Goal: Manage account settings

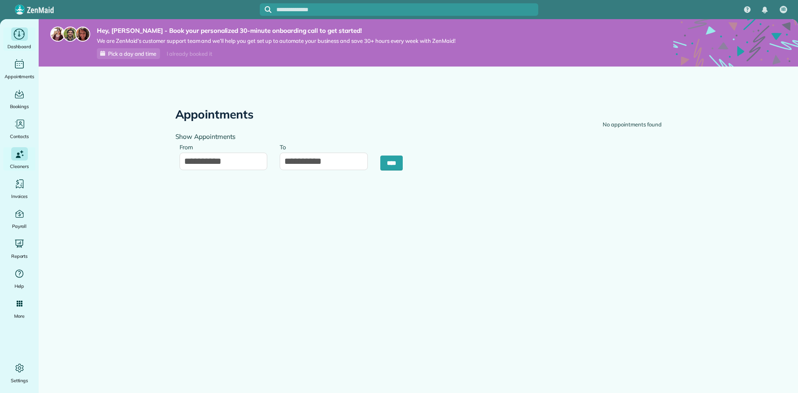
click at [20, 41] on div "Dashboard" at bounding box center [19, 38] width 33 height 23
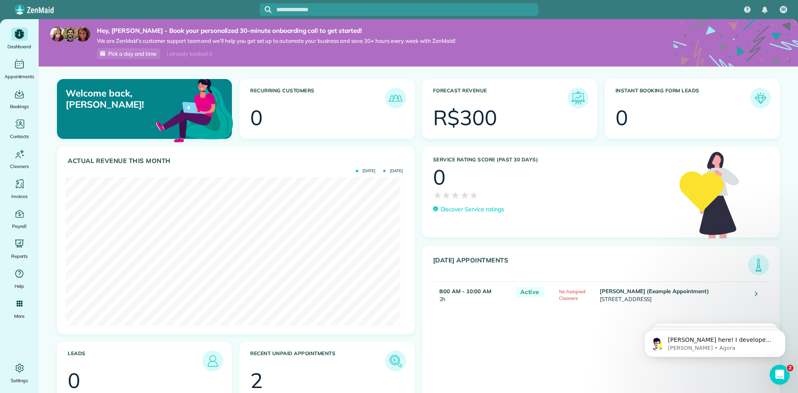
click at [47, 148] on div "Welcome back, [PERSON_NAME]! Recurring Customers 0 Forecast Revenue R$300 Insta…" at bounding box center [418, 263] width 759 height 394
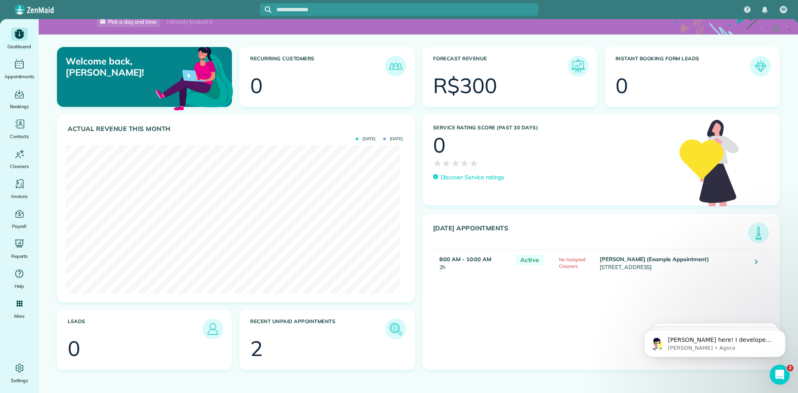
scroll to position [33, 0]
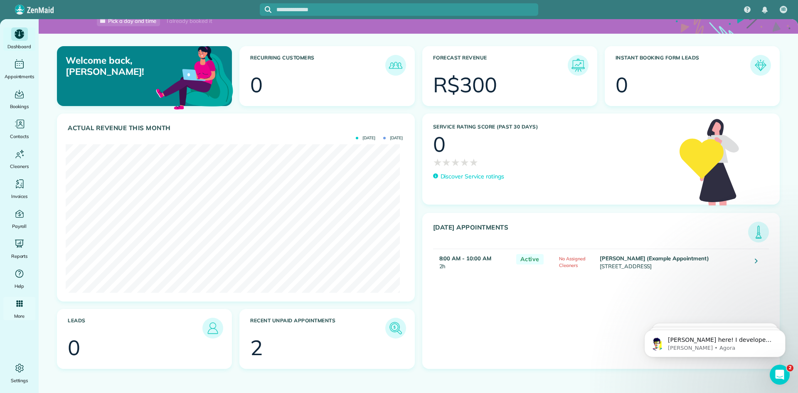
click at [2, 327] on ul "Dashboard Appointments Bookings Contacts Cleaners Invoices Payroll Reports Help…" at bounding box center [19, 205] width 39 height 357
click at [19, 367] on icon "Main" at bounding box center [19, 367] width 11 height 11
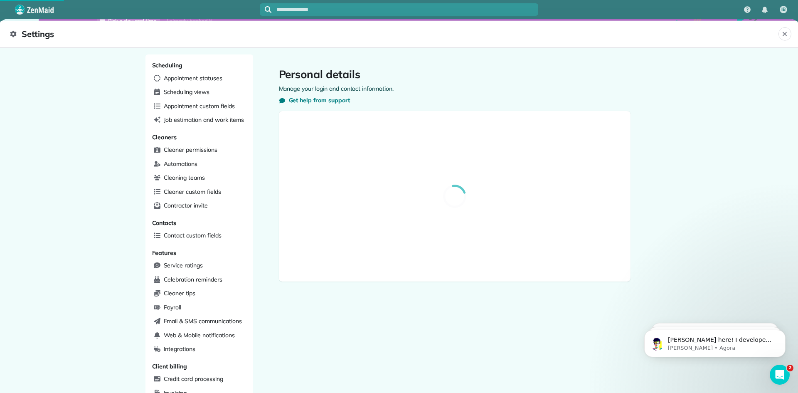
select select "**"
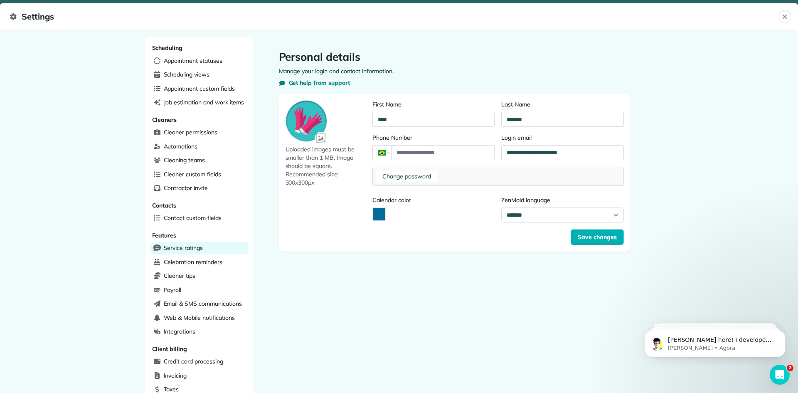
scroll to position [160, 0]
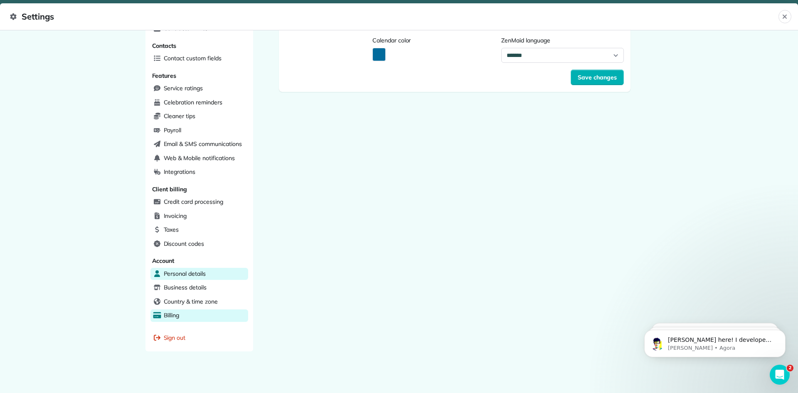
click at [175, 314] on span "Billing" at bounding box center [172, 315] width 16 height 8
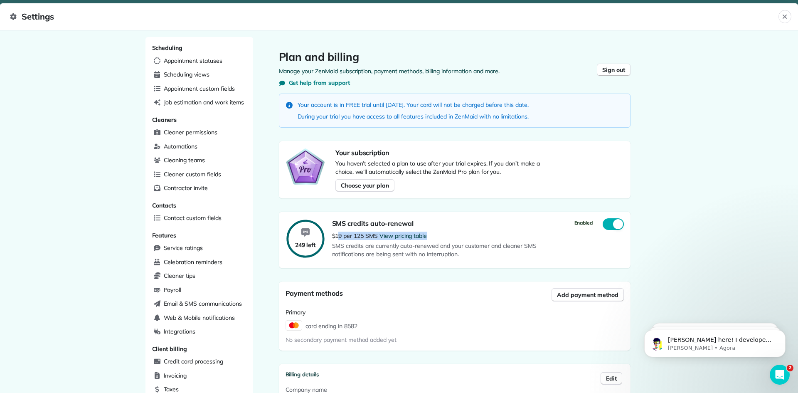
drag, startPoint x: 336, startPoint y: 236, endPoint x: 434, endPoint y: 238, distance: 98.1
click at [434, 238] on p "$19 per 125 SMS View pricing table" at bounding box center [478, 235] width 292 height 8
click at [455, 235] on p "$19 per 125 SMS View pricing table" at bounding box center [478, 235] width 292 height 8
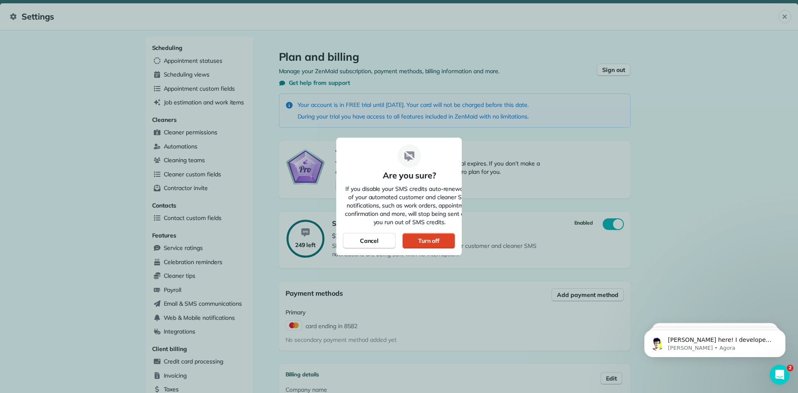
click at [422, 241] on div "Turn off" at bounding box center [429, 240] width 22 height 8
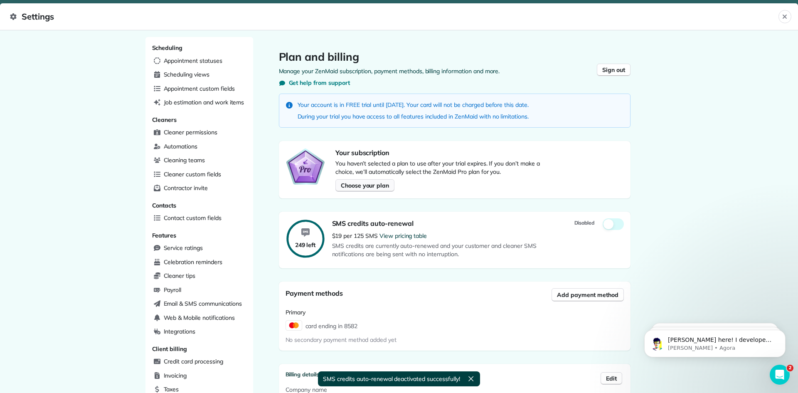
click at [372, 189] on button "Choose your plan" at bounding box center [364, 185] width 59 height 12
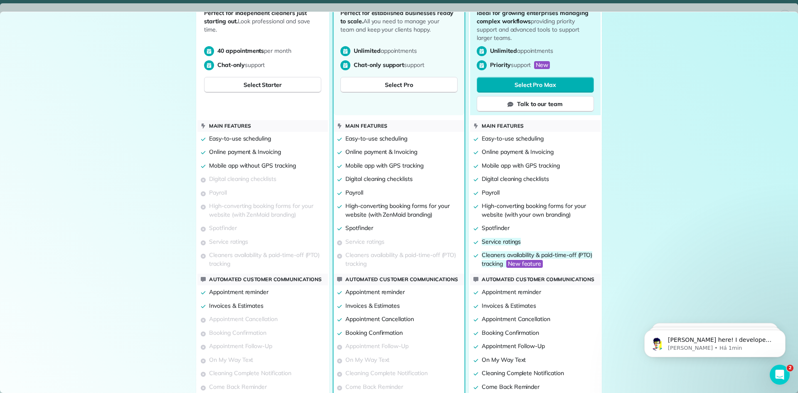
scroll to position [349, 0]
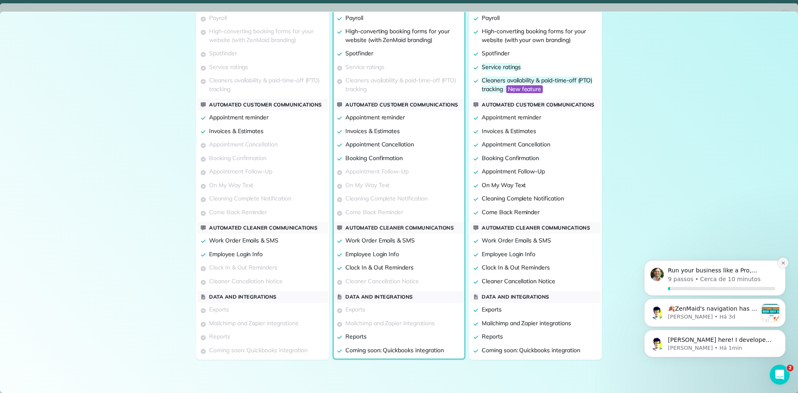
click at [782, 263] on icon "Dismiss notification" at bounding box center [783, 263] width 5 height 5
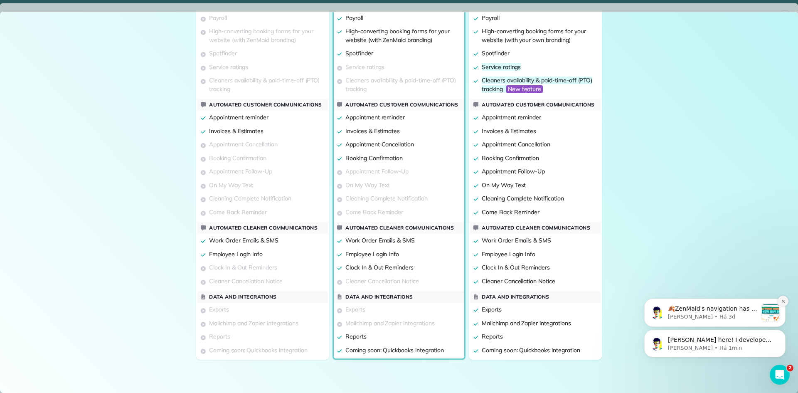
click at [782, 302] on icon "Dismiss notification" at bounding box center [783, 301] width 5 height 5
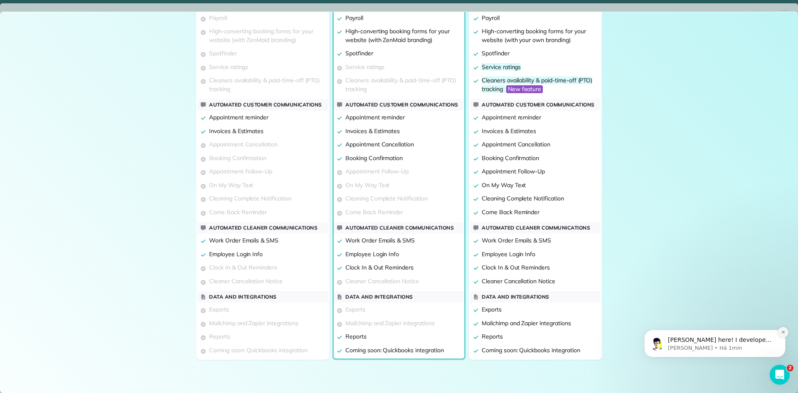
click at [782, 333] on icon "Dismiss notification" at bounding box center [782, 331] width 3 height 3
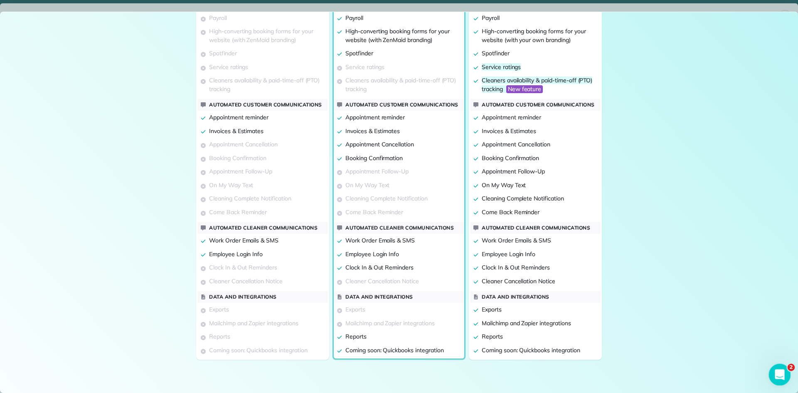
click at [775, 371] on icon "Abrir mensagem da Intercom" at bounding box center [779, 373] width 14 height 14
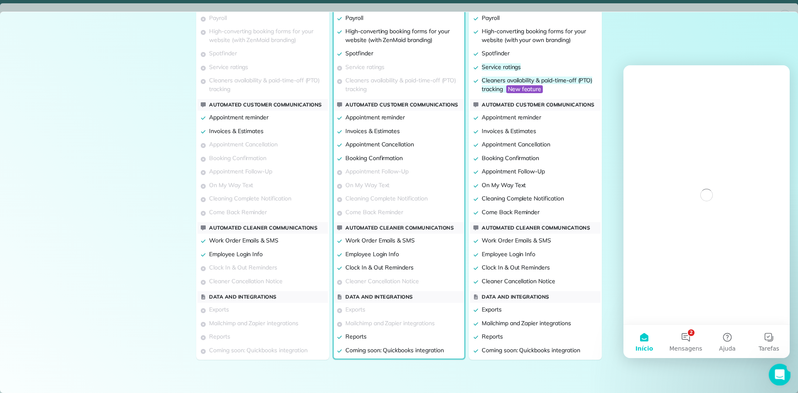
scroll to position [0, 0]
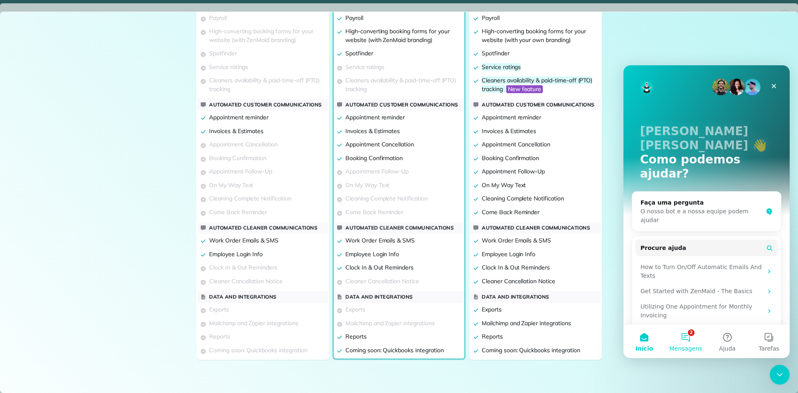
click at [688, 341] on button "2 Mensagens" at bounding box center [686, 341] width 42 height 33
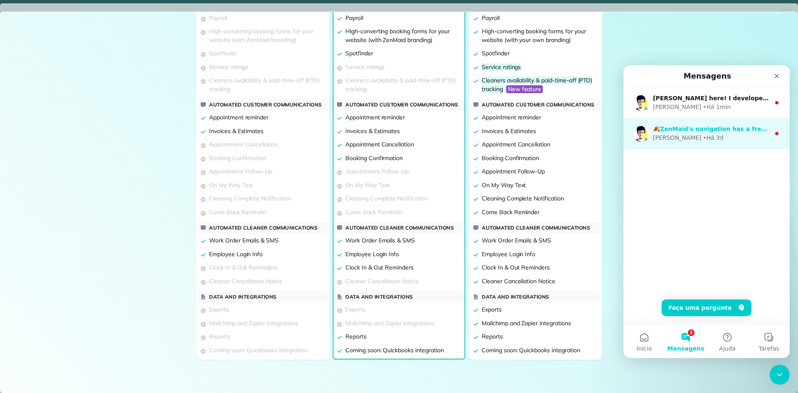
click at [725, 135] on div "[PERSON_NAME] • Há 3d" at bounding box center [711, 137] width 117 height 9
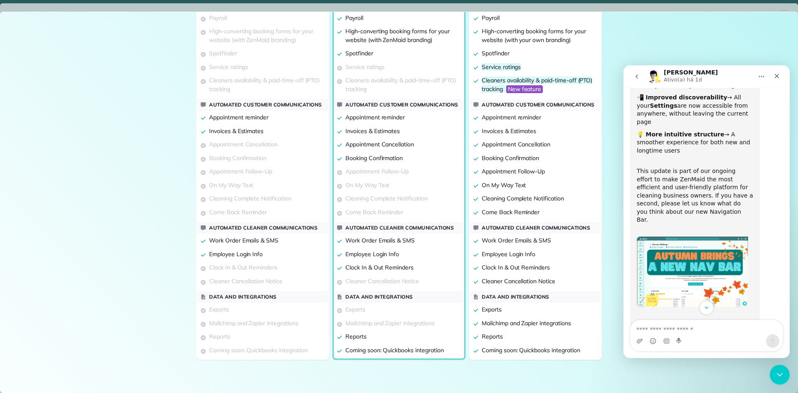
scroll to position [88, 0]
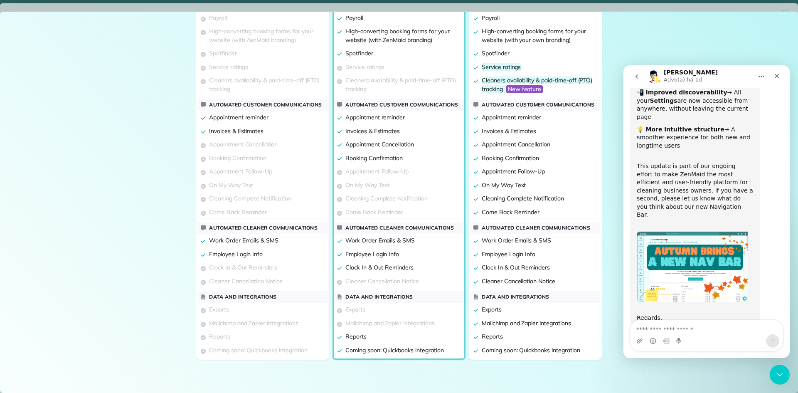
select select "**"
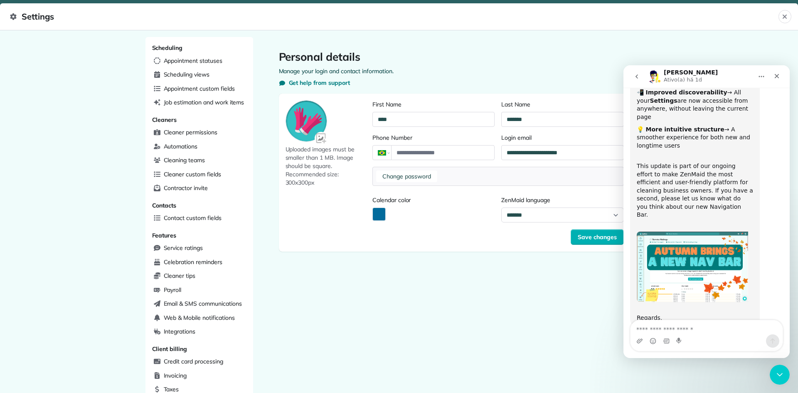
click at [442, 319] on div "**********" at bounding box center [454, 294] width 403 height 515
